Goal: Information Seeking & Learning: Find specific fact

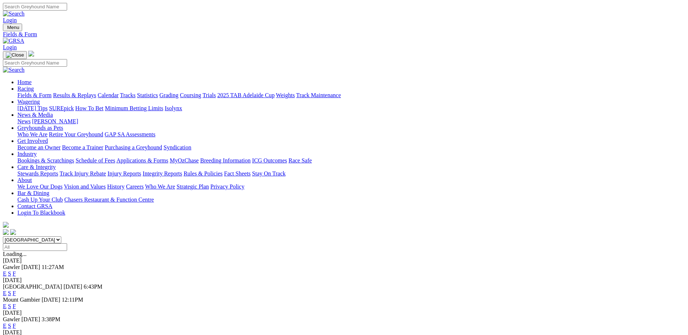
click at [16, 323] on link "F" at bounding box center [14, 326] width 3 height 6
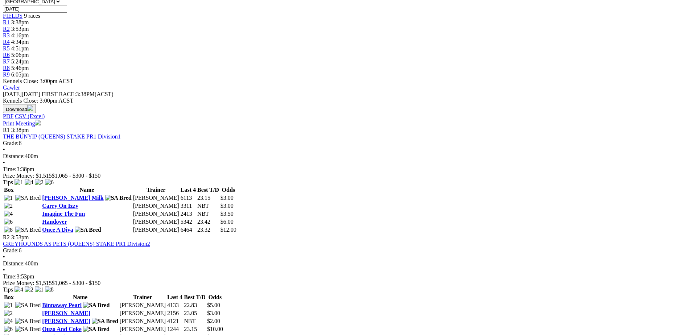
scroll to position [290, 0]
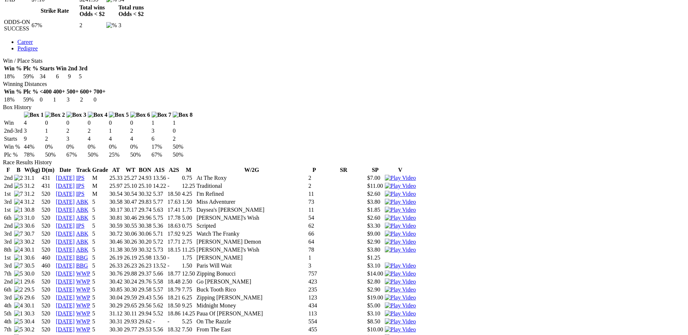
scroll to position [372, 0]
